Goal: Find specific page/section: Find specific page/section

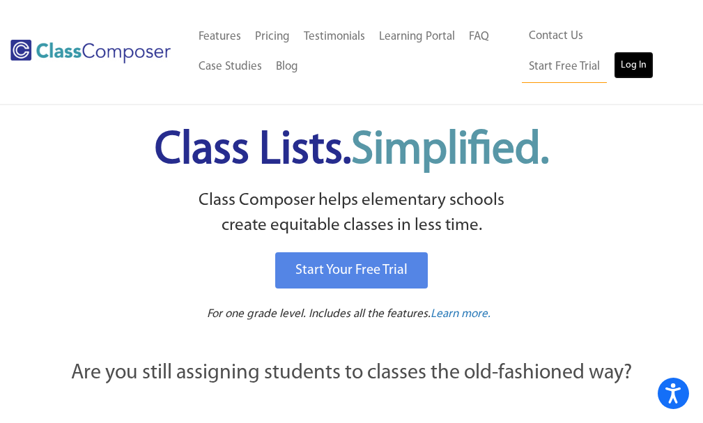
click at [613, 69] on link "Log In" at bounding box center [633, 66] width 40 height 28
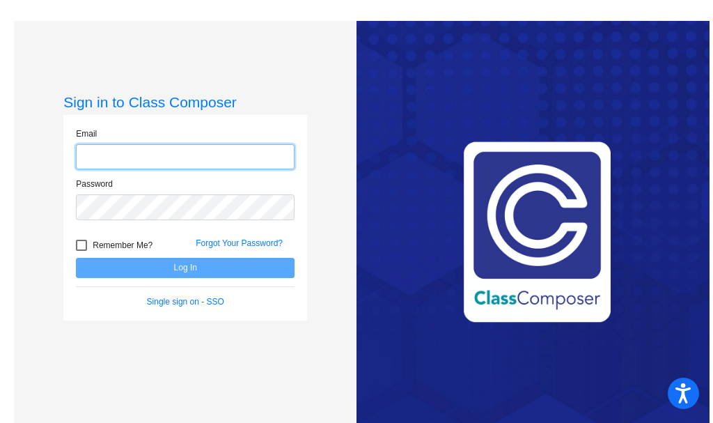
type input "spaull@k12.wv.us"
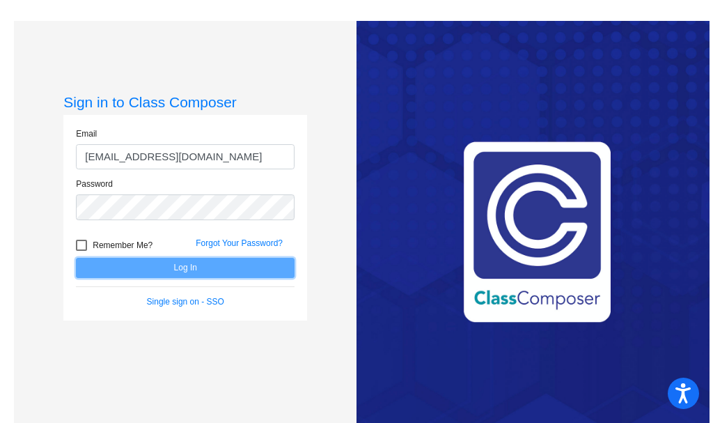
click at [183, 263] on button "Log In" at bounding box center [185, 268] width 219 height 20
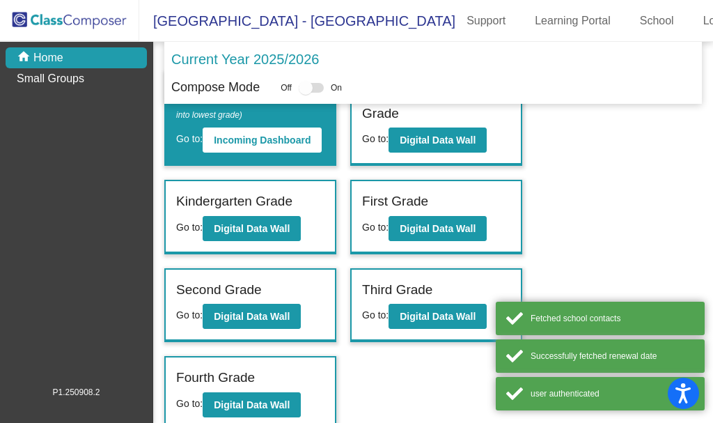
scroll to position [63, 0]
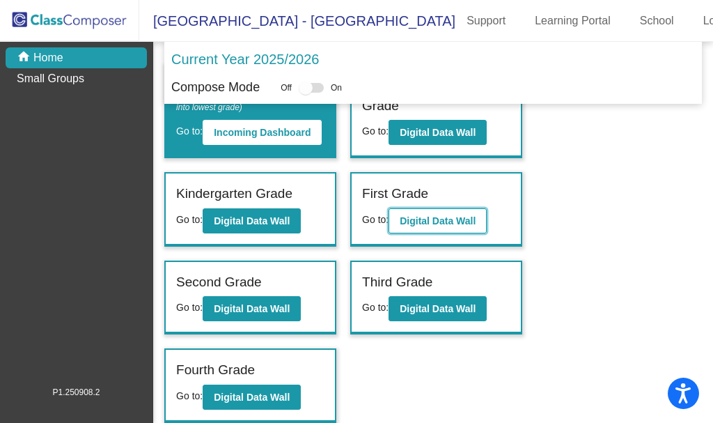
click at [421, 219] on b "Digital Data Wall" at bounding box center [438, 220] width 76 height 11
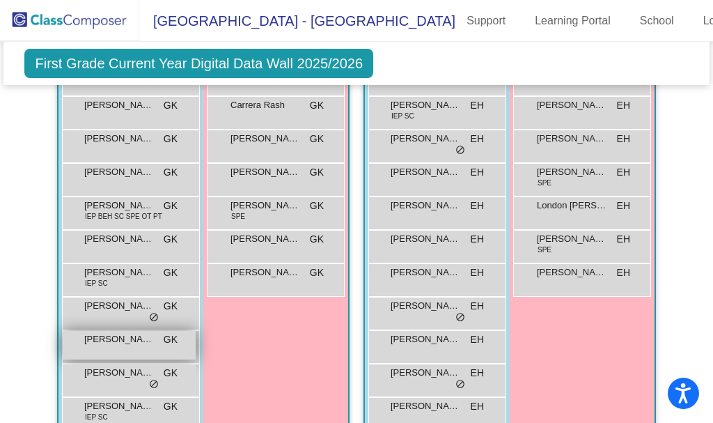
scroll to position [557, 0]
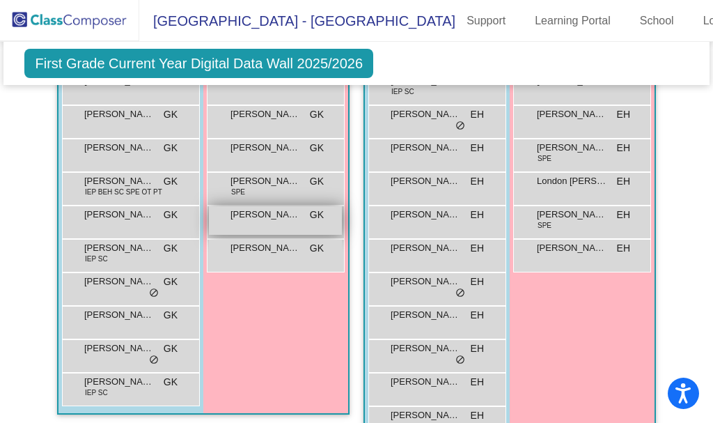
click at [261, 219] on span "Lhea Murphy" at bounding box center [265, 214] width 70 height 14
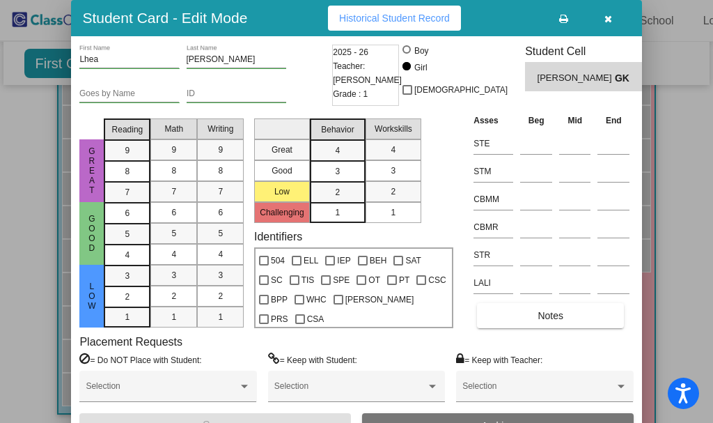
click at [409, 13] on span "Historical Student Record" at bounding box center [394, 18] width 111 height 11
